Goal: Task Accomplishment & Management: Complete application form

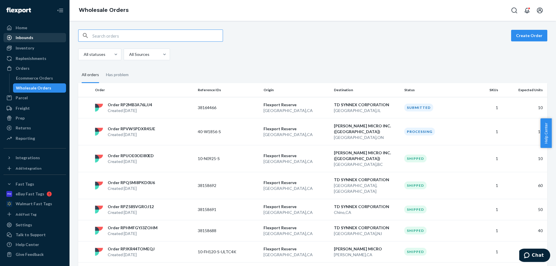
click at [23, 38] on div "Inbounds" at bounding box center [25, 38] width 18 height 6
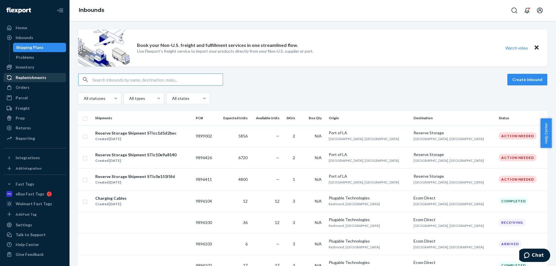
click at [29, 76] on div "Replenishments" at bounding box center [31, 78] width 31 height 6
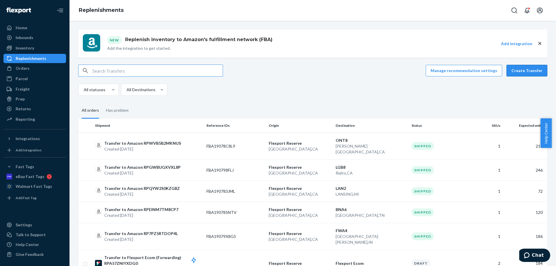
click at [526, 69] on button "Create Transfer" at bounding box center [526, 71] width 41 height 12
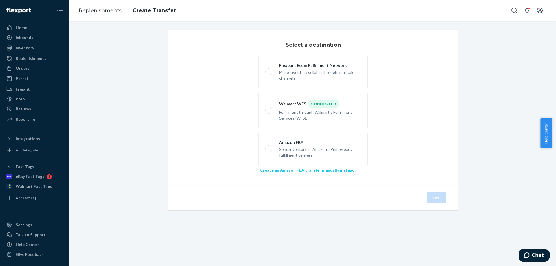
click at [294, 172] on link "Create an Amazon FBA transfer manually instead" at bounding box center [307, 170] width 95 height 5
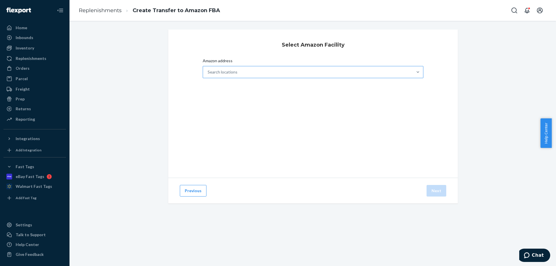
click at [265, 75] on div "Search locations" at bounding box center [307, 72] width 209 height 12
click at [208, 75] on input "Amazon address Search locations" at bounding box center [207, 72] width 1 height 6
type input "yow3"
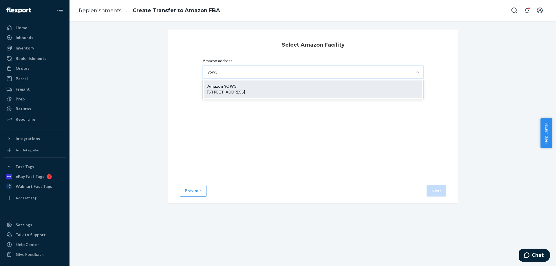
click at [237, 86] on div "Amazon YOW3 [STREET_ADDRESS]" at bounding box center [313, 88] width 218 height 17
click at [218, 75] on input "yow3" at bounding box center [212, 72] width 10 height 6
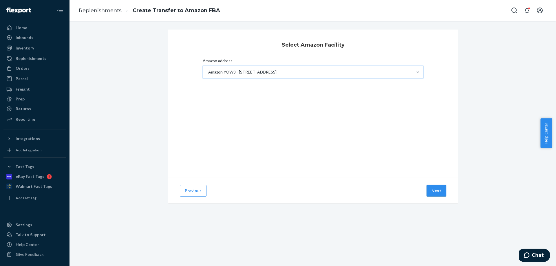
click at [429, 191] on button "Next" at bounding box center [436, 191] width 20 height 12
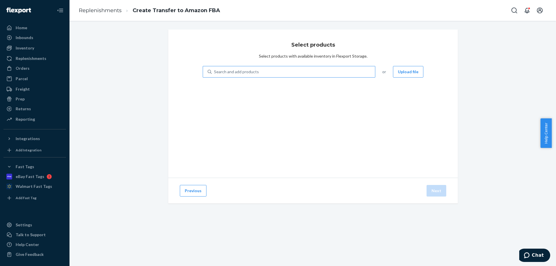
click at [333, 74] on div "Search and add products" at bounding box center [293, 72] width 163 height 10
click at [214, 74] on input "Search and add products" at bounding box center [214, 72] width 1 height 6
type input "ud-3900h"
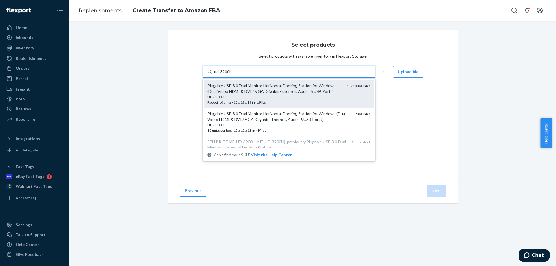
click at [270, 87] on div "Plugable USB 3.0 Dual Monitor Horizontal Docking Station for Windows (Dual Vide…" at bounding box center [274, 89] width 135 height 12
click at [232, 75] on input "ud-3900h" at bounding box center [223, 72] width 18 height 6
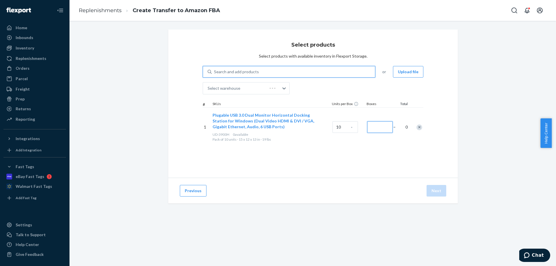
click at [372, 124] on input "Number of boxes" at bounding box center [379, 127] width 25 height 12
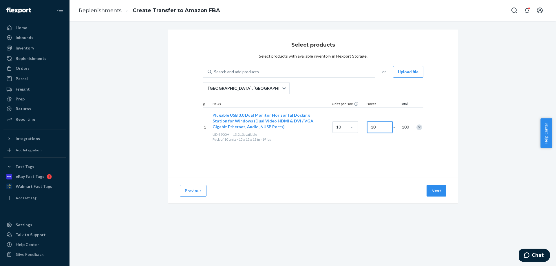
type input "10"
click at [433, 190] on button "Next" at bounding box center [436, 191] width 20 height 12
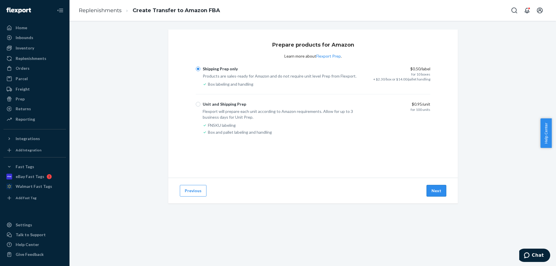
click at [428, 190] on button "Next" at bounding box center [436, 191] width 20 height 12
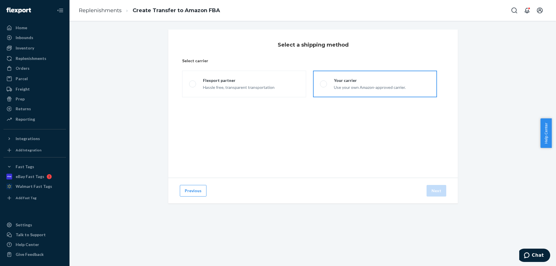
click at [390, 90] on div "Use your own Amazon-approved carrier." at bounding box center [370, 86] width 72 height 7
click at [323, 86] on input "Your carrier Use your own Amazon-approved carrier." at bounding box center [322, 84] width 4 height 4
radio input "true"
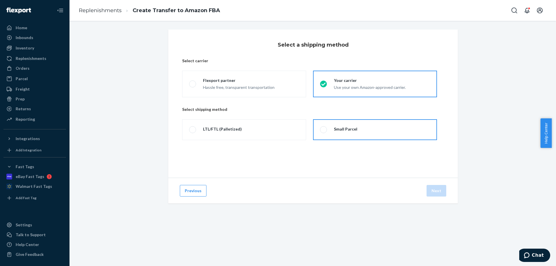
click at [376, 138] on label "Small Parcel" at bounding box center [375, 129] width 124 height 21
click at [323, 132] on input "Small Parcel" at bounding box center [322, 130] width 4 height 4
radio input "true"
click at [433, 189] on button "Next" at bounding box center [436, 191] width 20 height 12
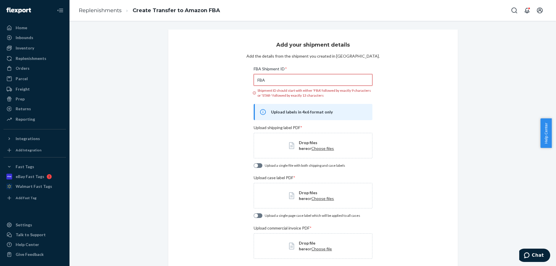
click at [287, 81] on input "FBA" at bounding box center [312, 80] width 118 height 12
paste input "190FWPCF6"
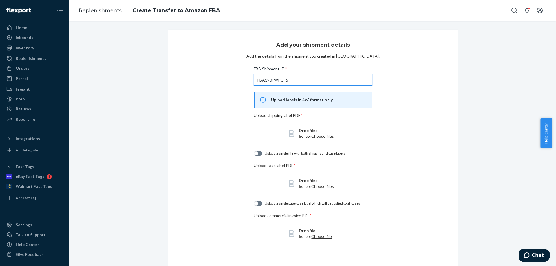
type input "FBA190FWPCF6"
click at [311, 136] on span "Choose files" at bounding box center [322, 136] width 23 height 5
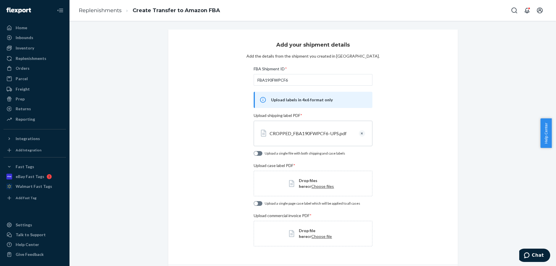
click at [311, 185] on span "Choose files" at bounding box center [322, 186] width 23 height 5
click at [311, 234] on span "Choose file" at bounding box center [321, 236] width 21 height 5
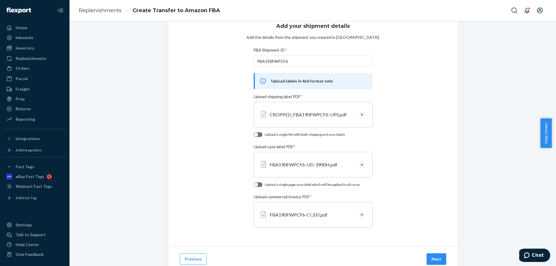
scroll to position [38, 0]
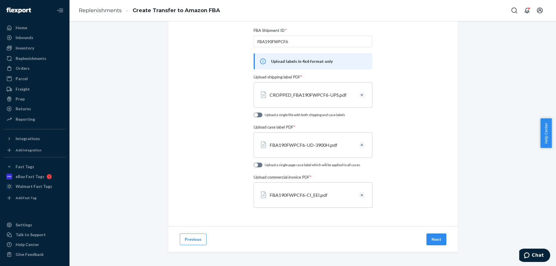
click at [436, 238] on button "Next" at bounding box center [436, 240] width 20 height 12
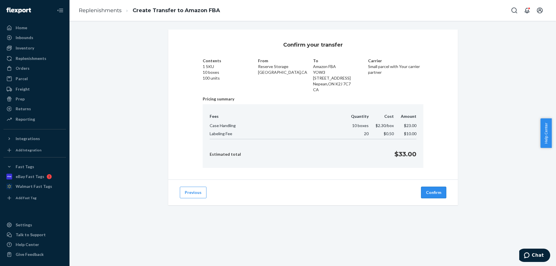
click at [433, 190] on button "Confirm" at bounding box center [433, 193] width 25 height 12
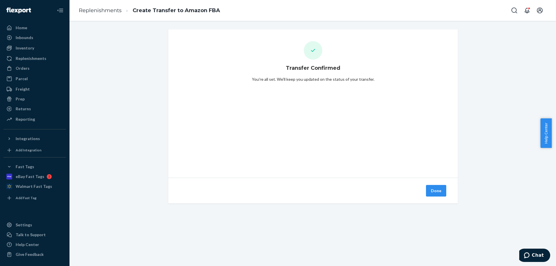
click at [429, 190] on button "Done" at bounding box center [436, 191] width 20 height 12
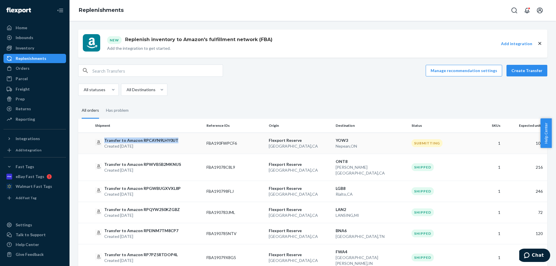
copy p "Transfer to Amazon RPCAYN9LHY0UT"
drag, startPoint x: 164, startPoint y: 139, endPoint x: 179, endPoint y: 108, distance: 34.8
click at [301, 103] on fieldset "All orders Has problem" at bounding box center [312, 111] width 469 height 16
